Goal: Ask a question: Seek information or help from site administrators or community

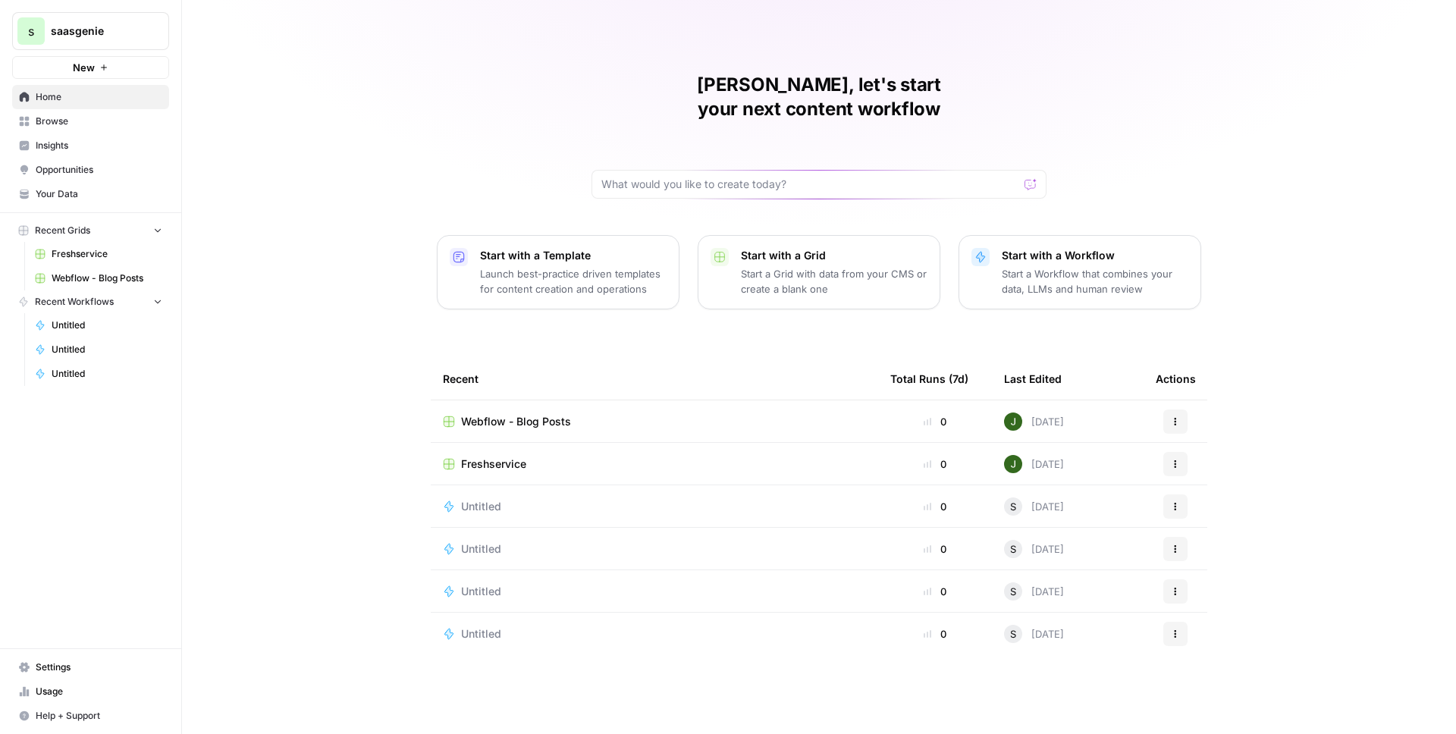
click at [83, 33] on span "saasgenie" at bounding box center [97, 31] width 92 height 15
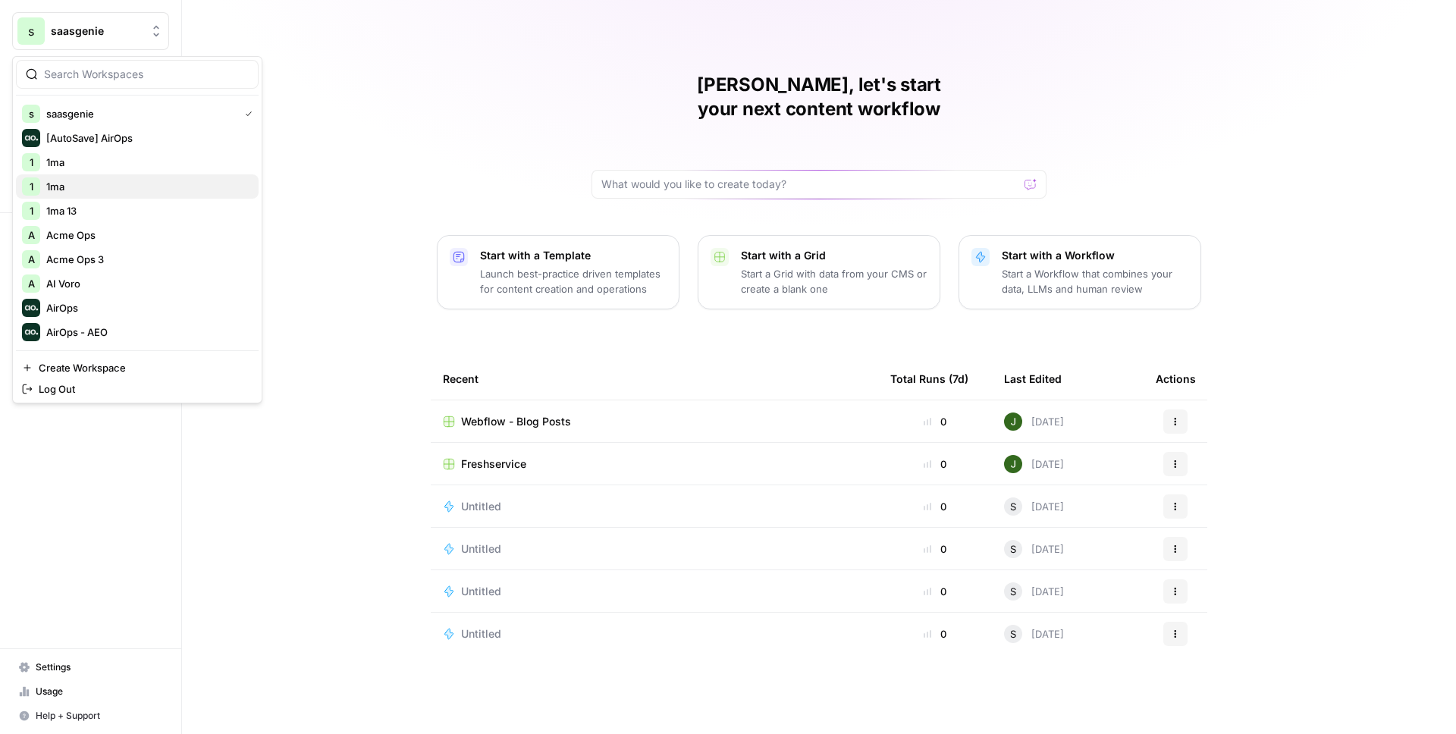
click at [78, 184] on span "1ma" at bounding box center [146, 186] width 200 height 15
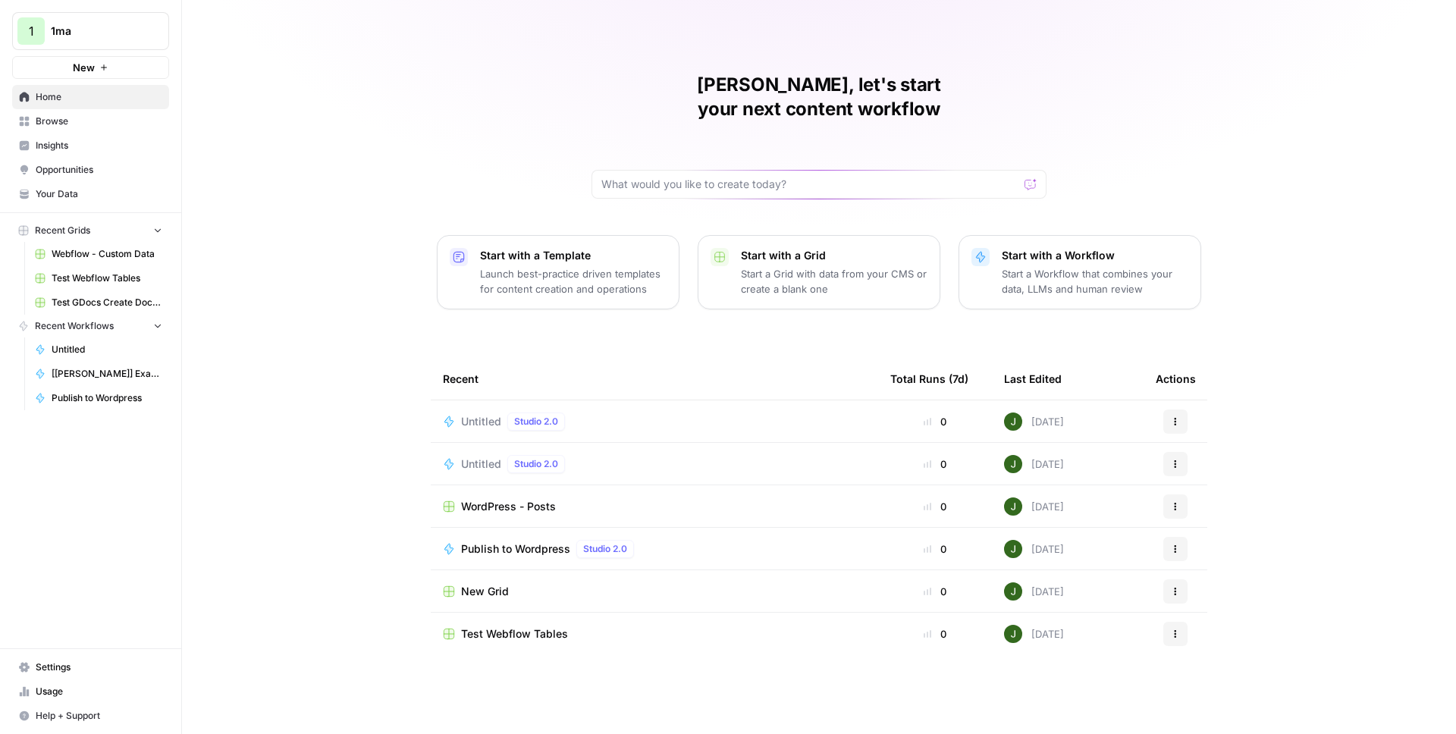
click at [90, 123] on span "Browse" at bounding box center [99, 122] width 127 height 14
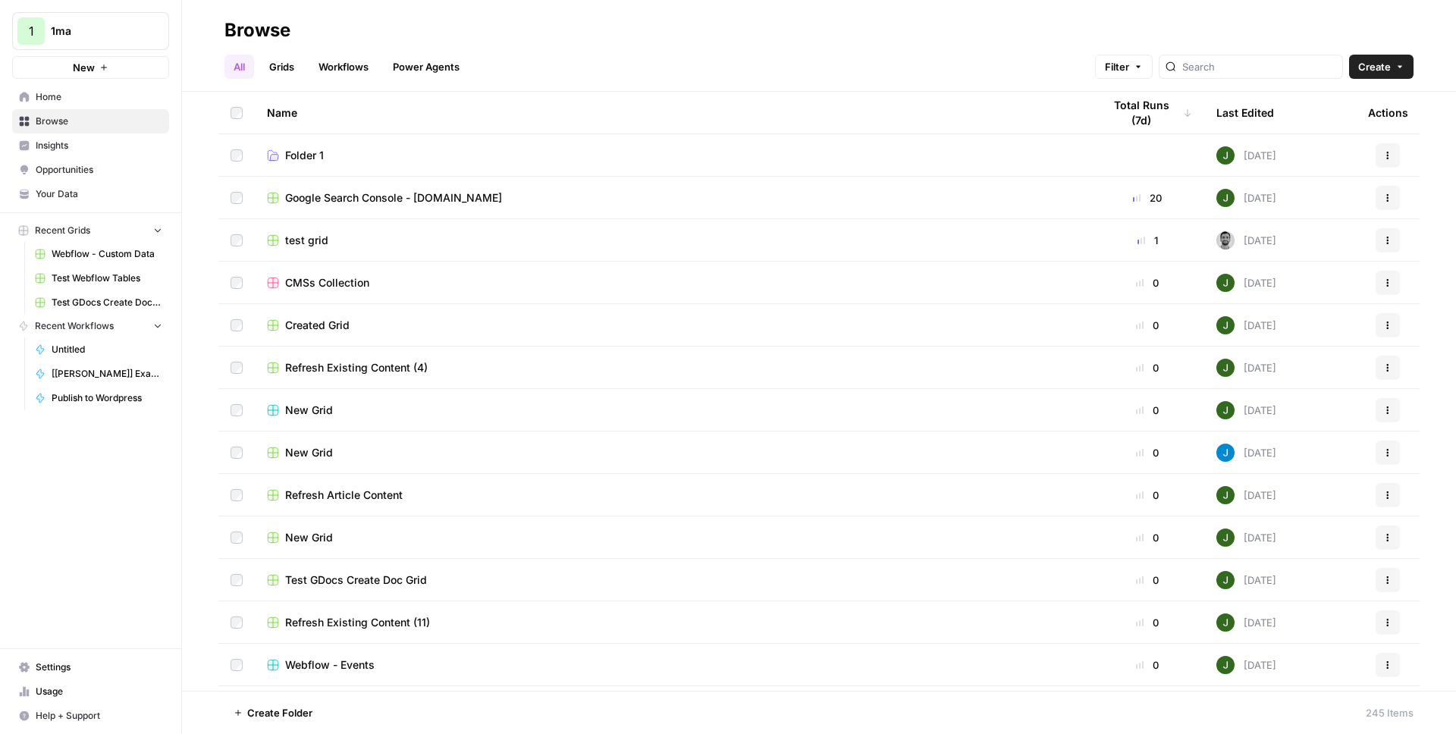
click at [277, 71] on link "Grids" at bounding box center [281, 67] width 43 height 24
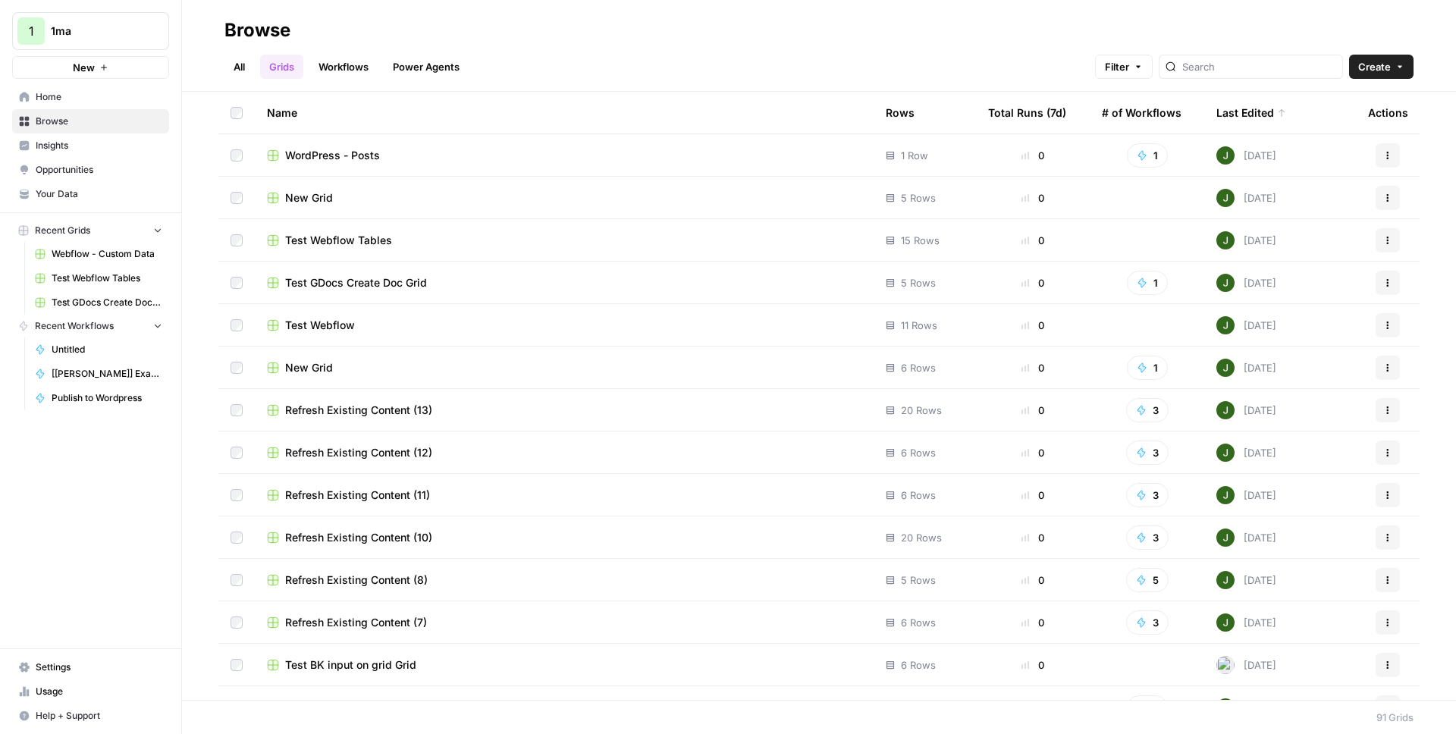
click at [351, 69] on link "Workflows" at bounding box center [343, 67] width 68 height 24
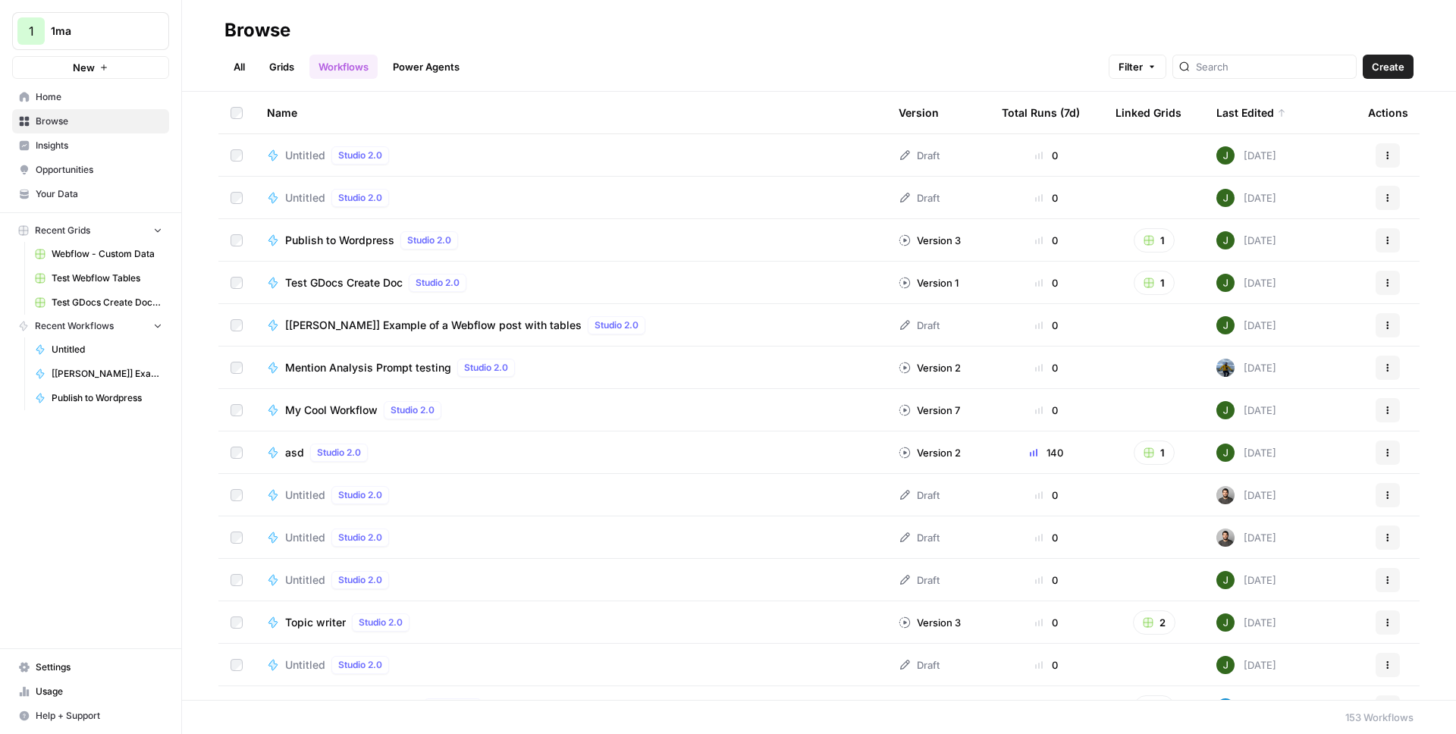
click at [298, 152] on span "Untitled" at bounding box center [305, 155] width 40 height 15
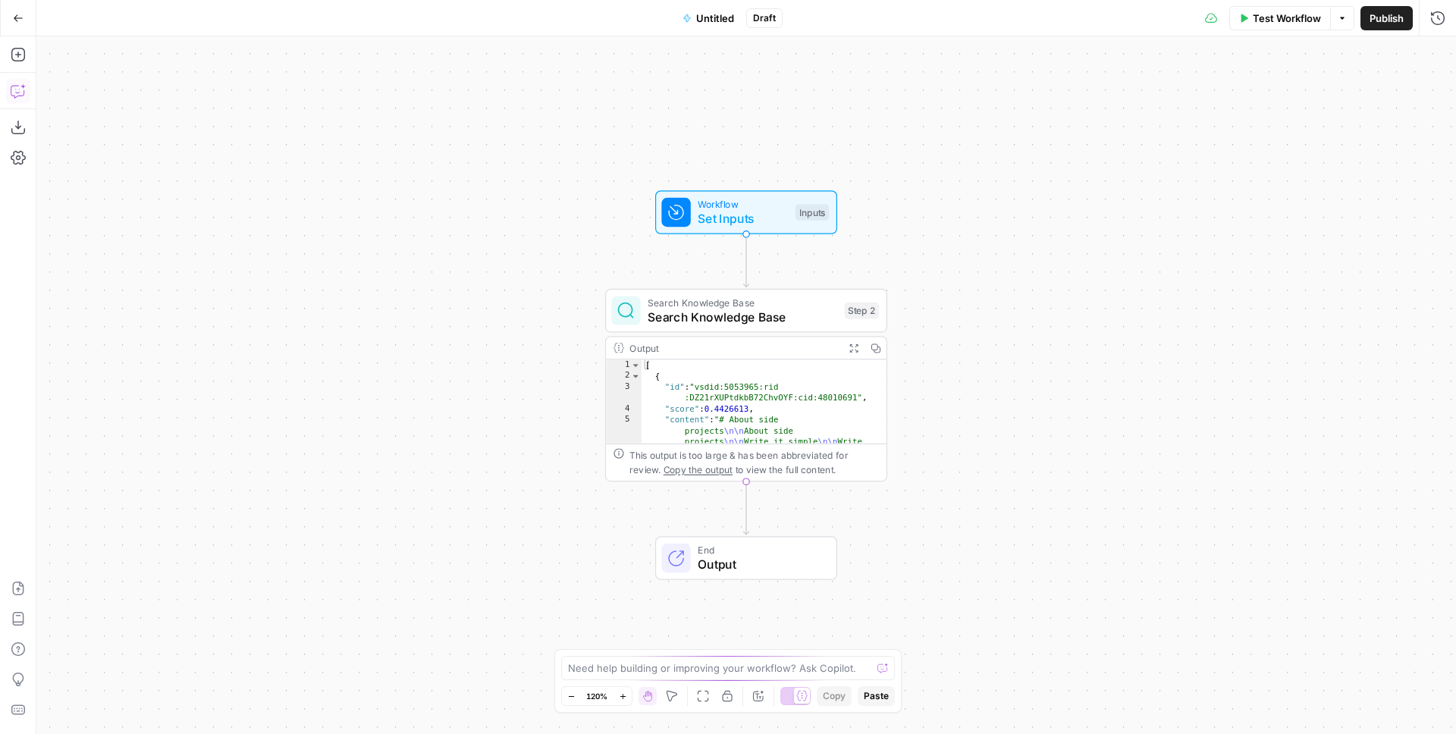
click at [13, 89] on icon "button" at bounding box center [18, 90] width 15 height 15
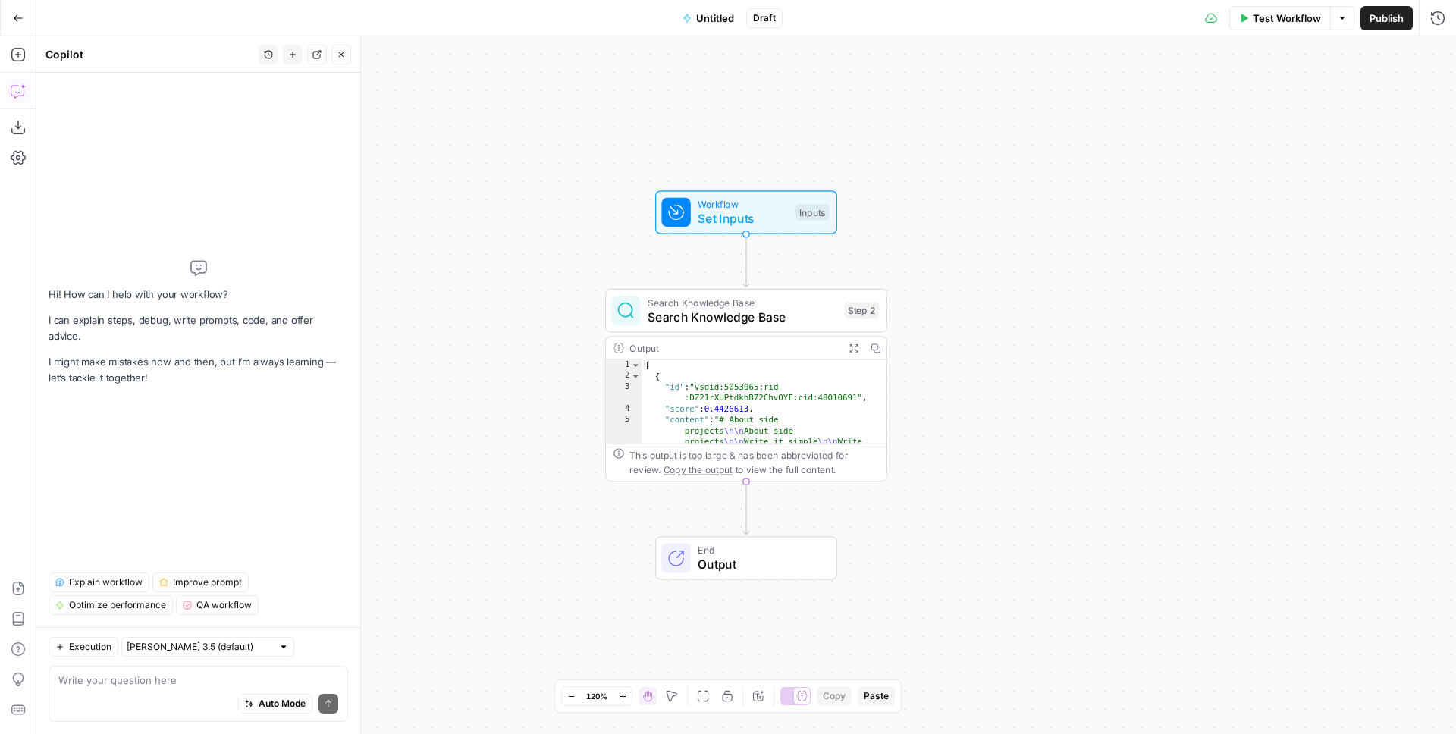
click at [115, 718] on div "Auto Mode Send" at bounding box center [198, 704] width 280 height 33
type textarea "What does Search Knowledge Base is for?"
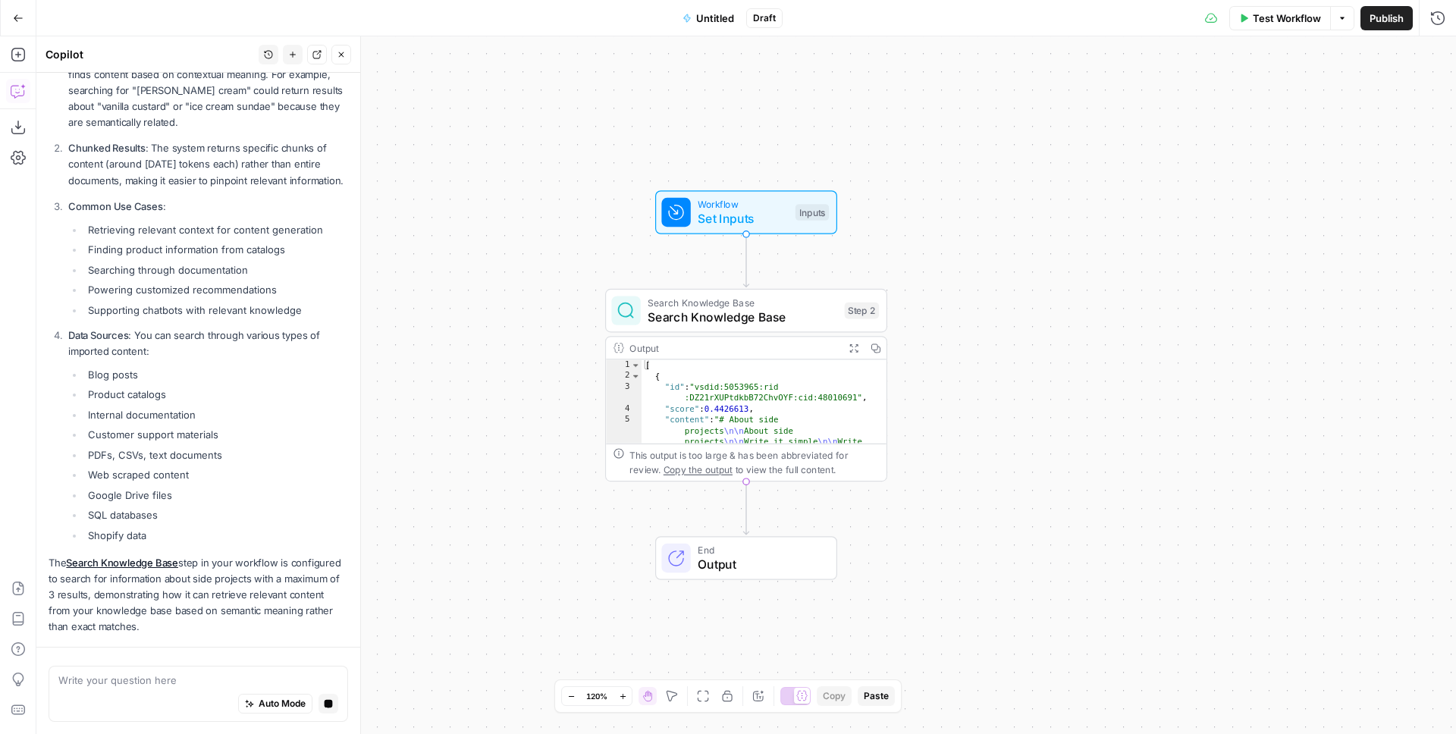
scroll to position [356, 0]
